Goal: Transaction & Acquisition: Purchase product/service

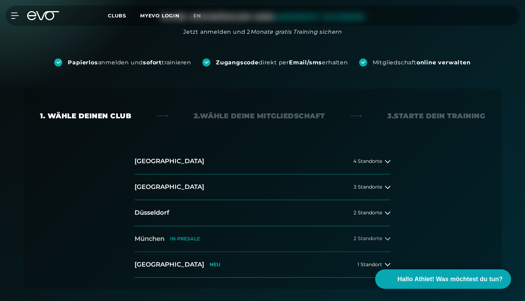
click at [366, 240] on span "2 Standorte" at bounding box center [368, 238] width 29 height 5
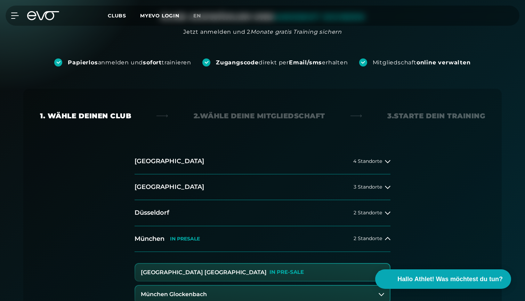
scroll to position [201, 0]
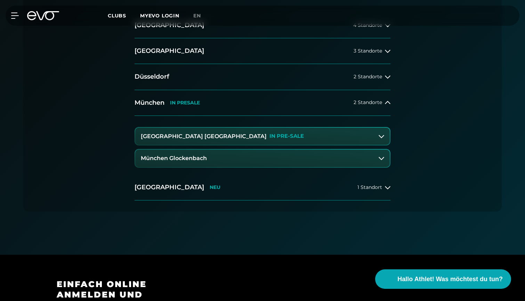
click at [183, 162] on button "München Glockenbach" at bounding box center [262, 158] width 255 height 17
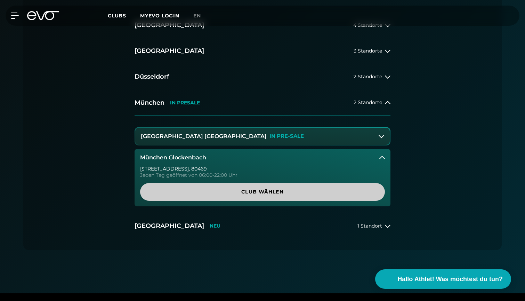
click at [216, 192] on span "Club wählen" at bounding box center [263, 191] width 212 height 7
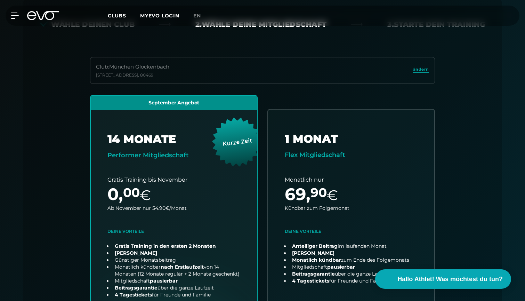
scroll to position [154, 0]
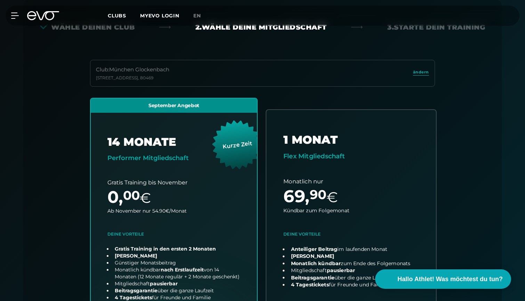
click at [379, 166] on link "choose plan" at bounding box center [351, 232] width 170 height 245
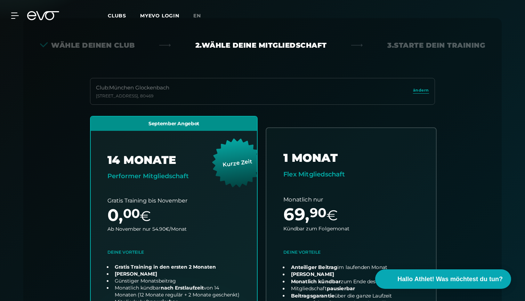
scroll to position [0, 0]
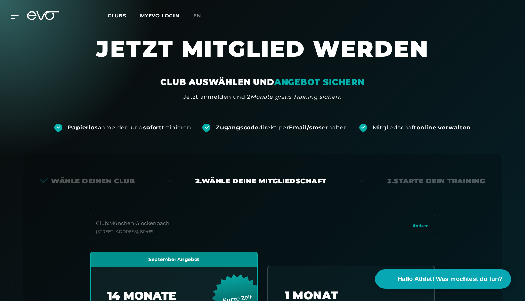
click at [42, 21] on div "MyEVO Login Über EVO Mitgliedschaften Probetraining TAGESPASS EVO Studios Düsse…" at bounding box center [262, 16] width 522 height 20
click at [41, 17] on icon at bounding box center [43, 15] width 32 height 9
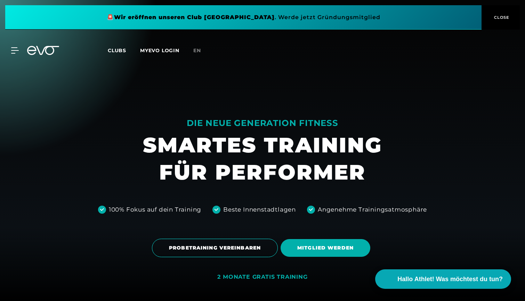
click at [114, 50] on span "Clubs" at bounding box center [117, 50] width 18 height 6
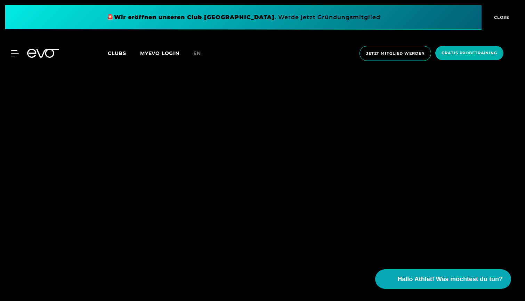
scroll to position [639, 0]
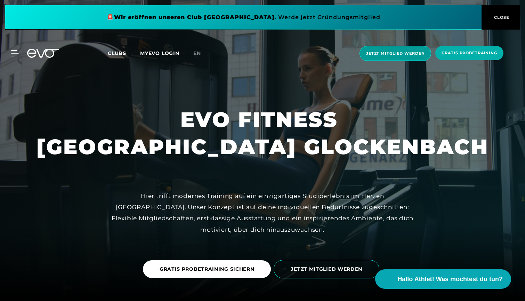
click at [421, 51] on span "Jetzt Mitglied werden" at bounding box center [395, 53] width 58 height 6
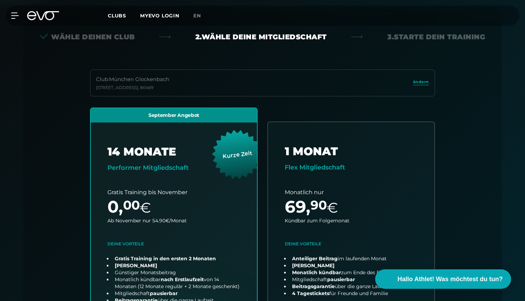
scroll to position [154, 0]
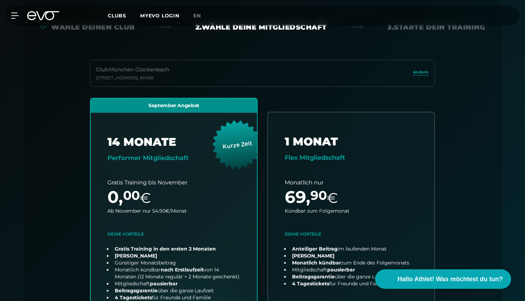
click at [262, 107] on div "September Angebot 14 MONATE Performer Mitgliedschaft Kurze Zeit Gratis Training…" at bounding box center [263, 241] width 356 height 287
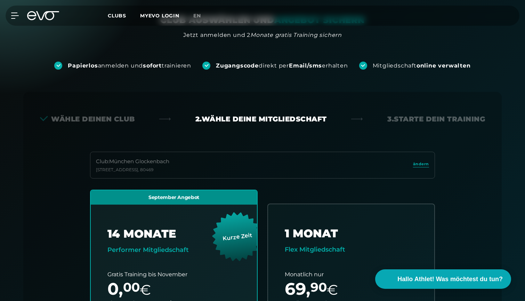
scroll to position [211, 0]
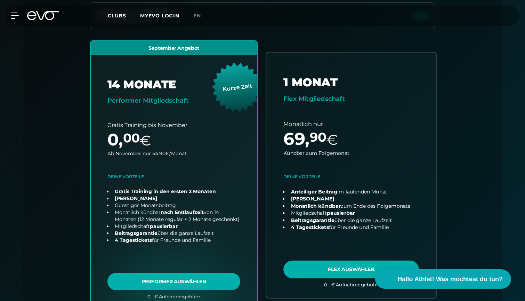
click at [305, 122] on link "choose plan" at bounding box center [351, 175] width 170 height 245
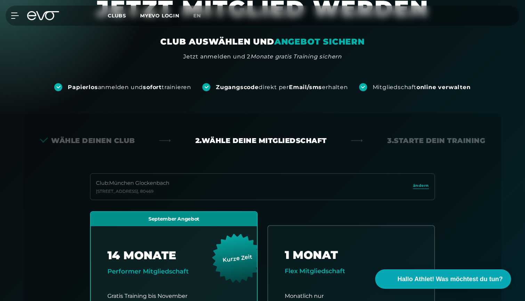
scroll to position [0, 0]
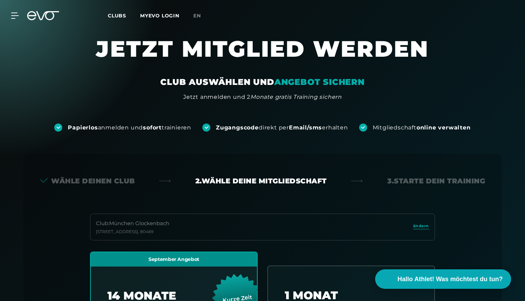
click at [43, 16] on icon at bounding box center [47, 15] width 23 height 9
